Goal: Navigation & Orientation: Find specific page/section

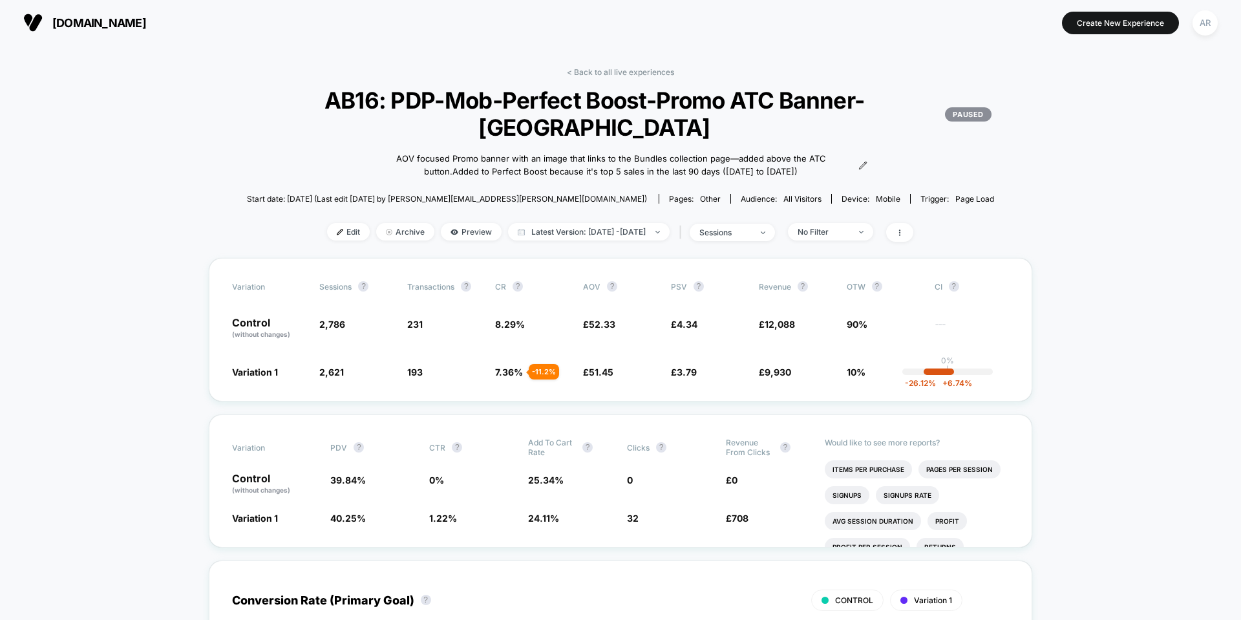
click at [579, 72] on link "< Back to all live experiences" at bounding box center [620, 72] width 107 height 10
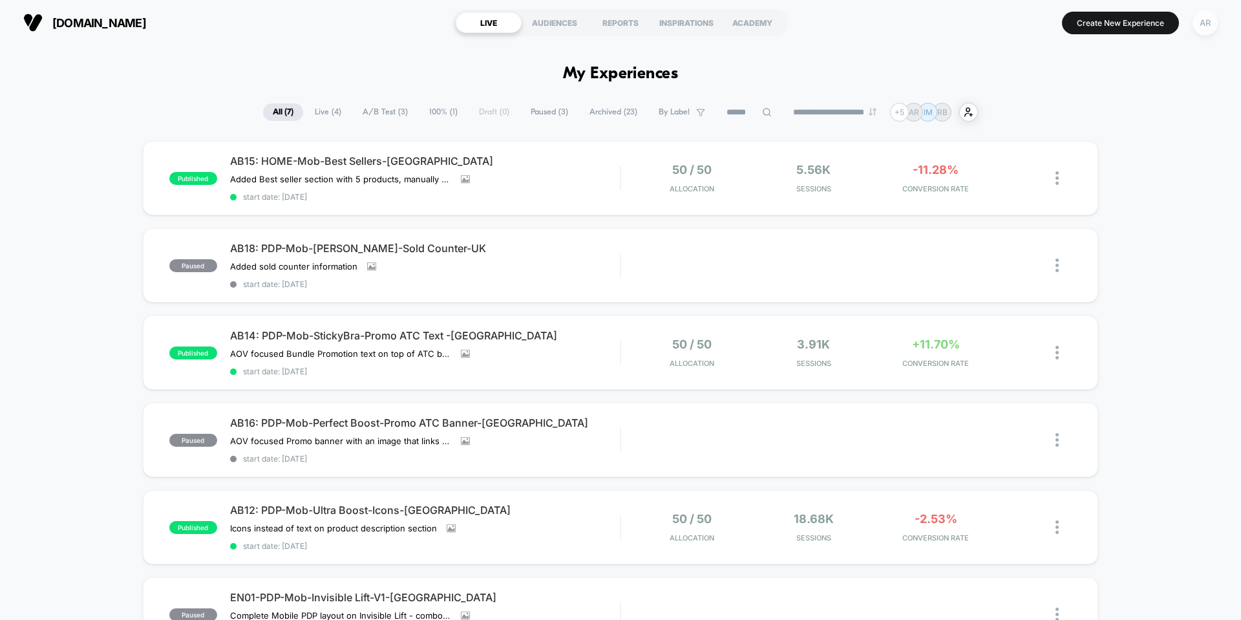
click at [1194, 20] on div "AR" at bounding box center [1205, 22] width 25 height 25
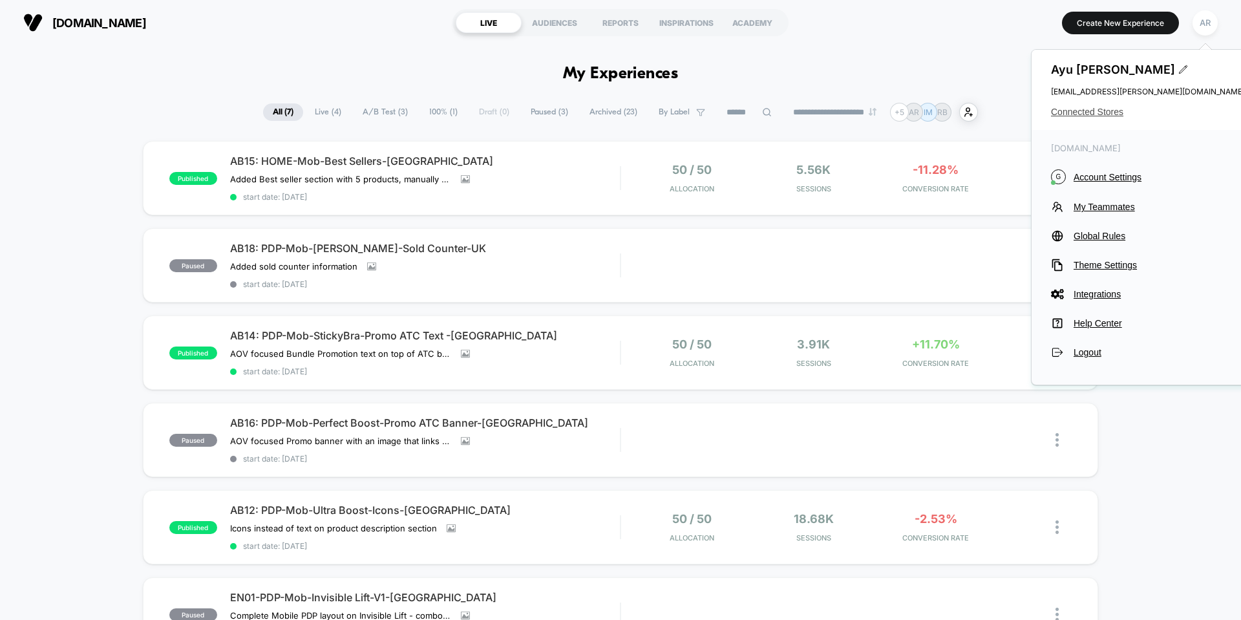
click at [1097, 107] on span "Connected Stores" at bounding box center [1148, 112] width 194 height 10
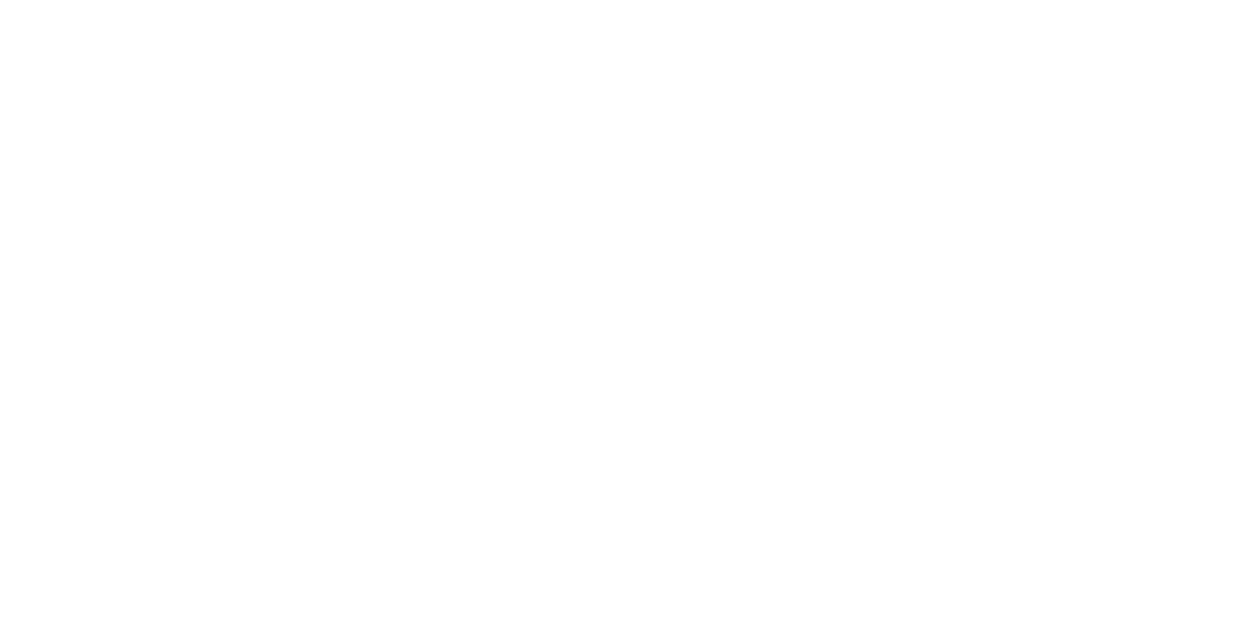
click at [1100, 5] on html "Navigated to [DOMAIN_NAME] | No-code CRO for Shopify £80" at bounding box center [620, 2] width 1241 height 5
